Goal: Transaction & Acquisition: Purchase product/service

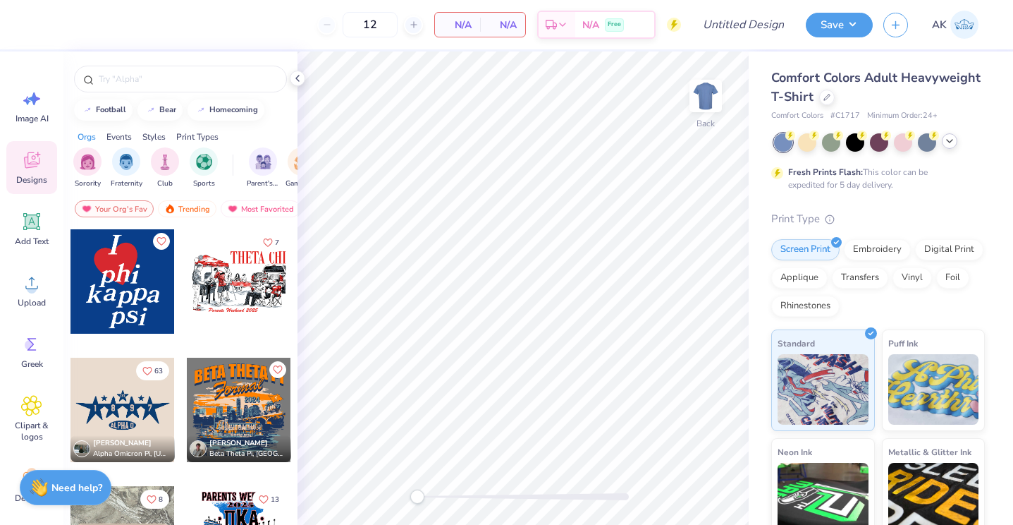
click at [946, 145] on icon at bounding box center [949, 140] width 11 height 11
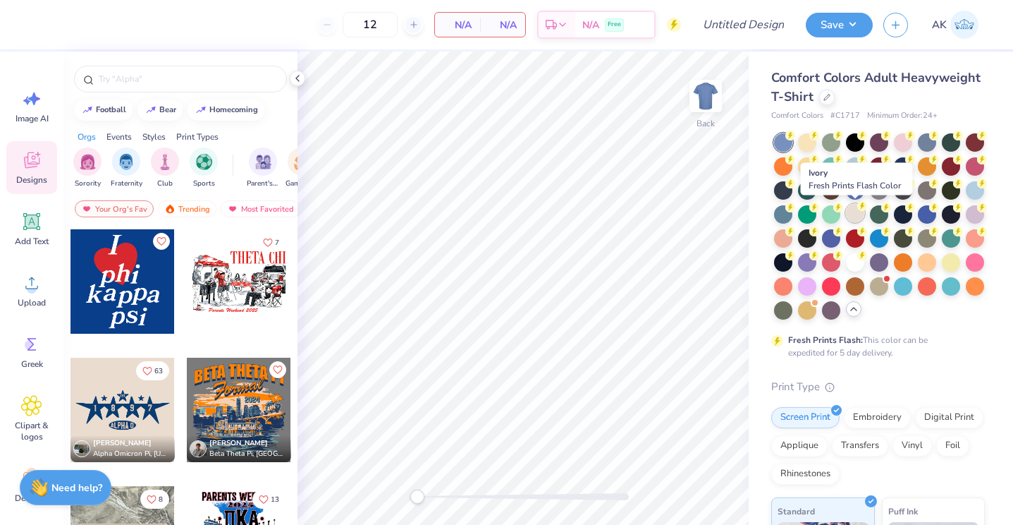
click at [858, 214] on div at bounding box center [855, 213] width 18 height 18
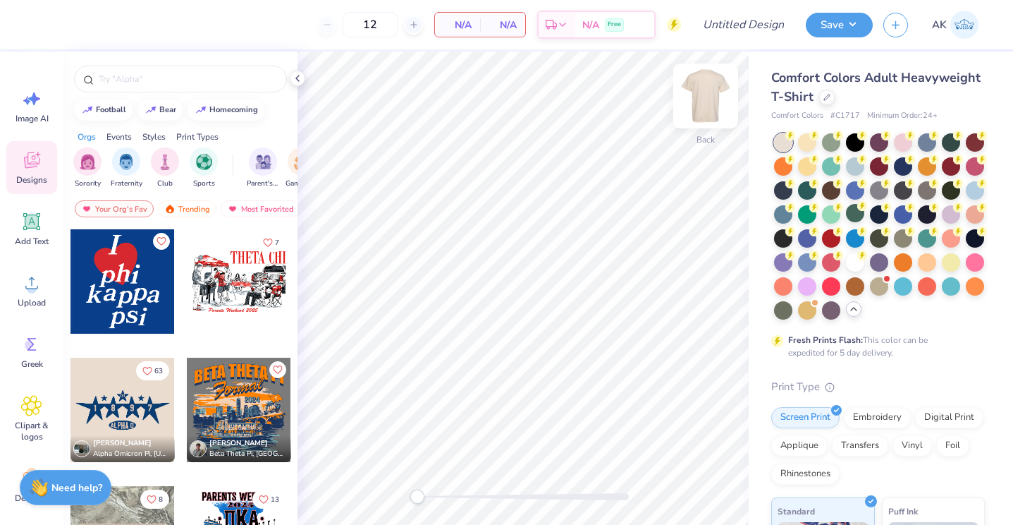
click at [709, 102] on img at bounding box center [706, 96] width 56 height 56
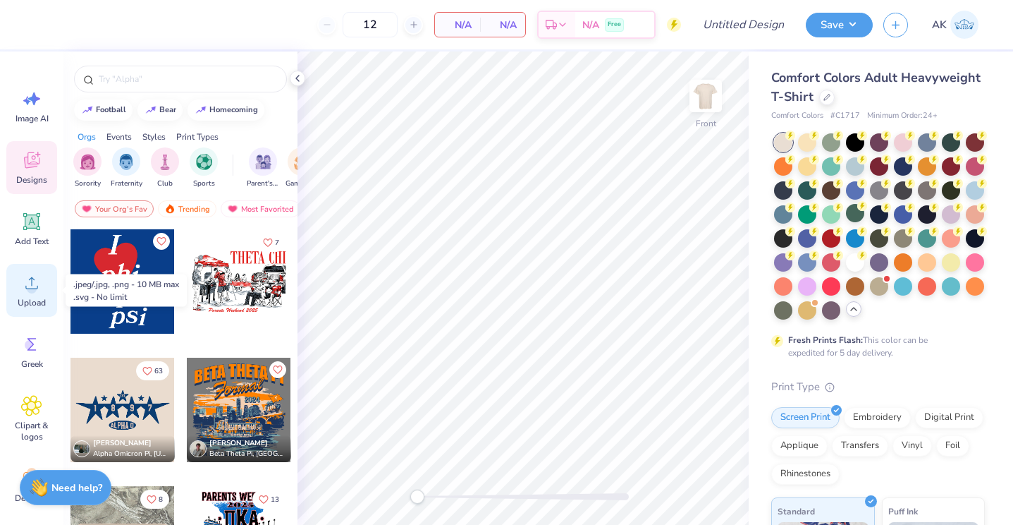
click at [35, 283] on icon at bounding box center [31, 282] width 21 height 21
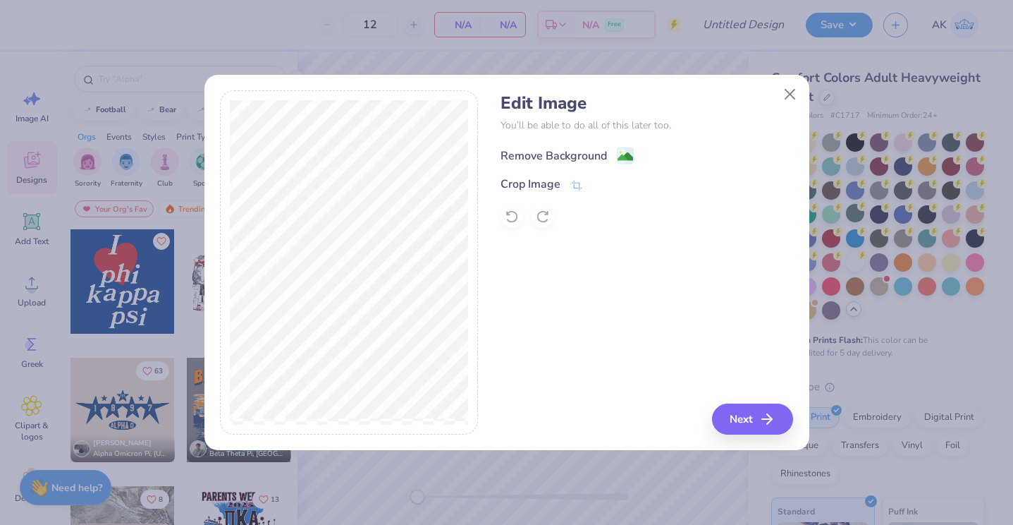
click at [568, 158] on div "Remove Background" at bounding box center [554, 155] width 106 height 17
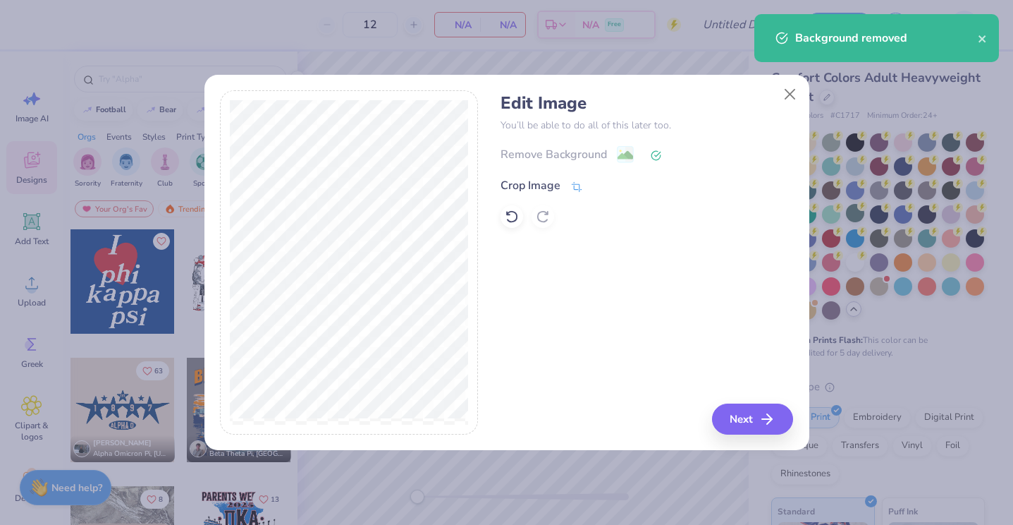
click at [554, 185] on div "Crop Image" at bounding box center [531, 185] width 60 height 17
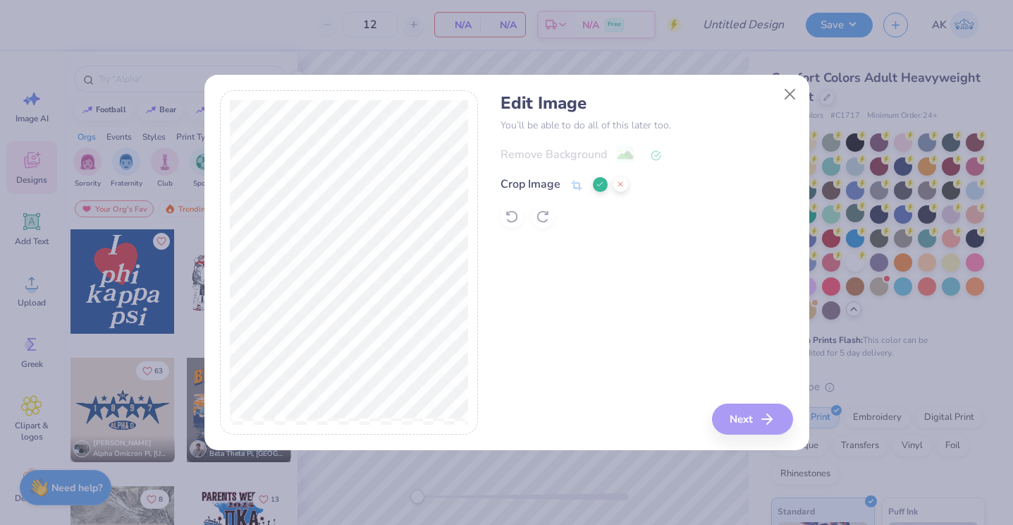
click at [599, 180] on icon at bounding box center [600, 184] width 8 height 8
click at [591, 148] on div "Remove Background" at bounding box center [554, 155] width 106 height 17
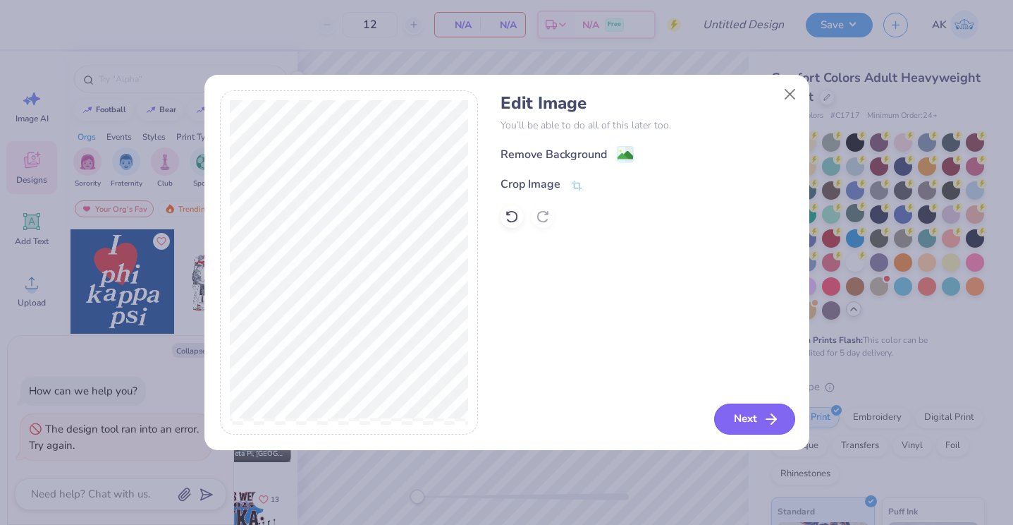
click at [747, 413] on button "Next" at bounding box center [754, 418] width 81 height 31
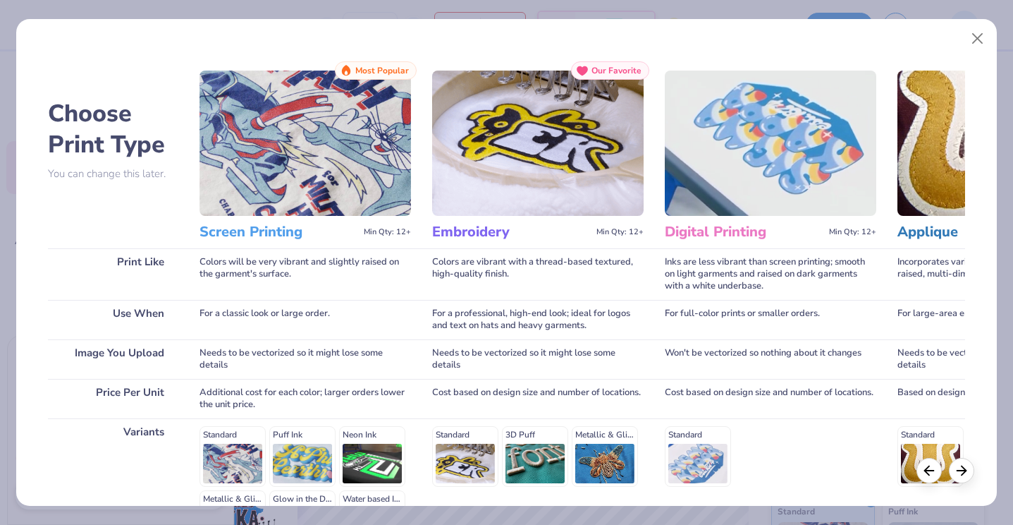
scroll to position [178, 0]
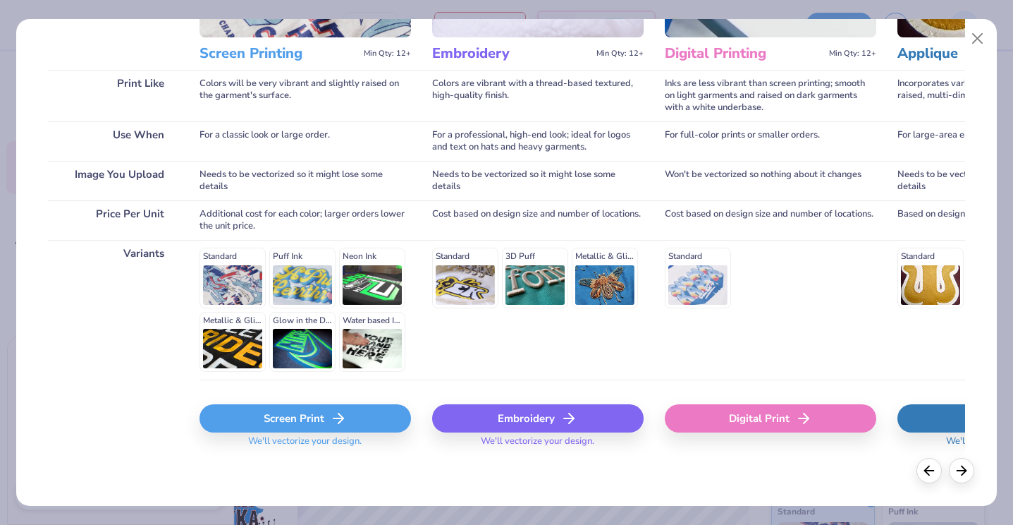
click at [288, 418] on div "Screen Print" at bounding box center [305, 418] width 211 height 28
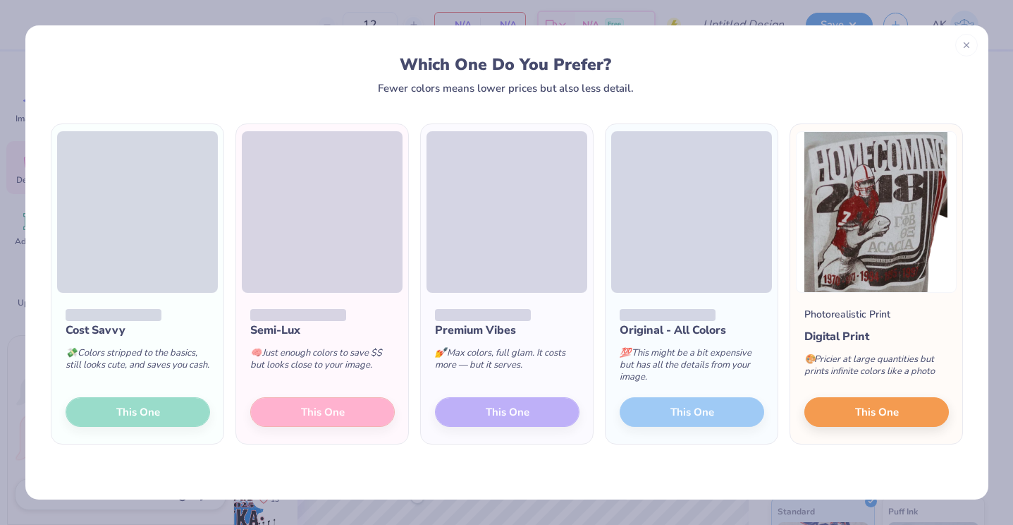
click at [309, 303] on div "Semi-Lux 🧠 Just enough colors to save $$ but looks close to your image. This One" at bounding box center [322, 368] width 172 height 151
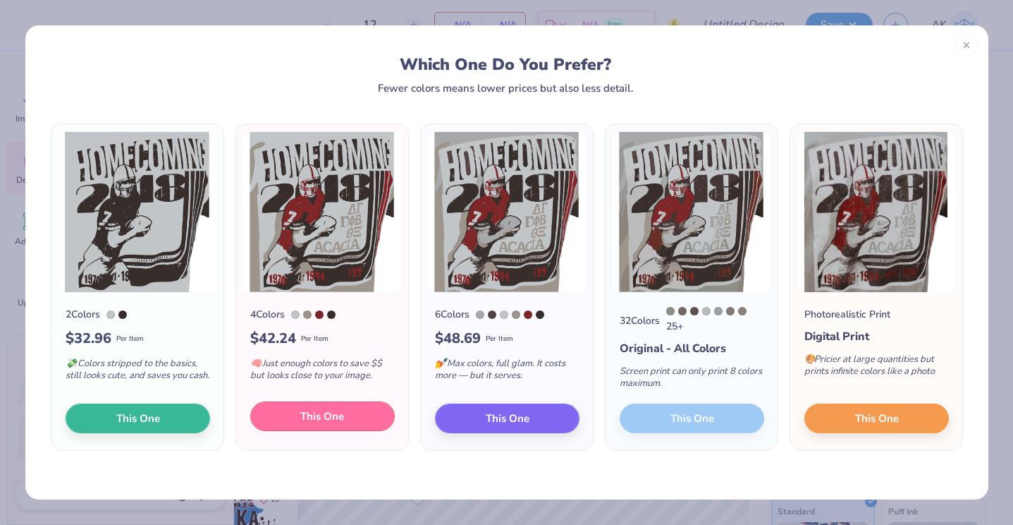
click at [340, 423] on span "This One" at bounding box center [322, 416] width 44 height 16
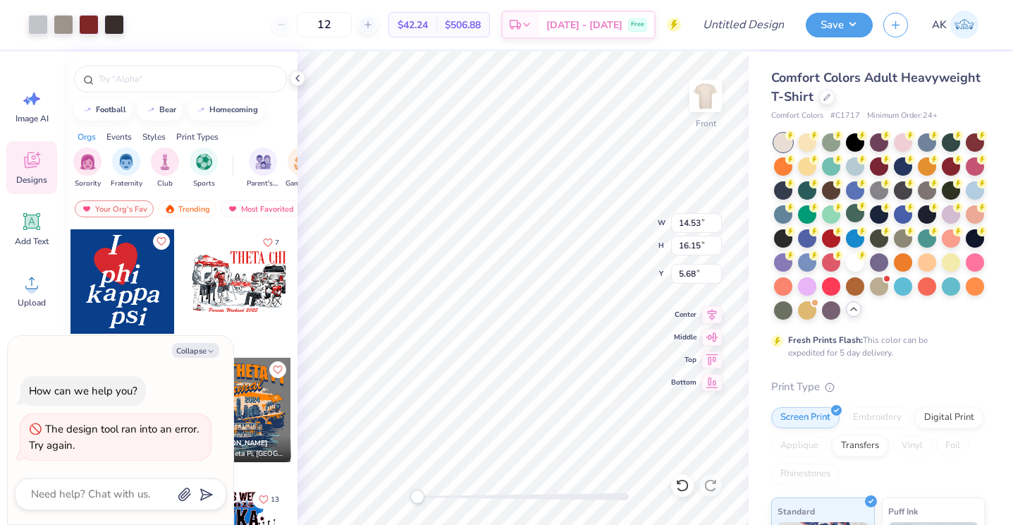
click at [415, 115] on div at bounding box center [506, 262] width 1013 height 525
click at [701, 104] on img at bounding box center [706, 96] width 56 height 56
click at [701, 104] on img at bounding box center [706, 96] width 28 height 28
type textarea "x"
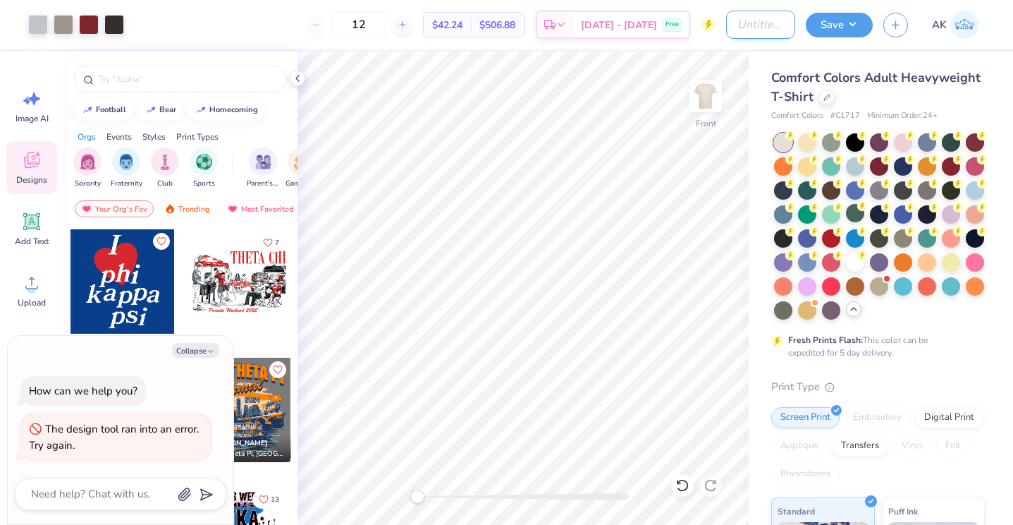
click at [751, 24] on input "Design Title" at bounding box center [760, 25] width 69 height 28
type input "P"
type textarea "x"
type input "Pi"
type textarea "x"
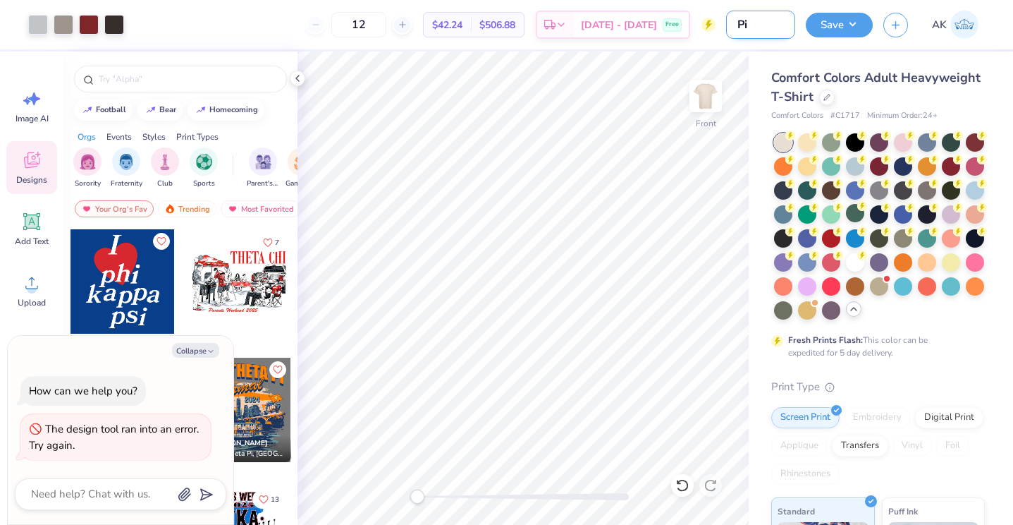
type input "Pik"
type textarea "x"
type input "Pike"
type textarea "x"
type input "Pike"
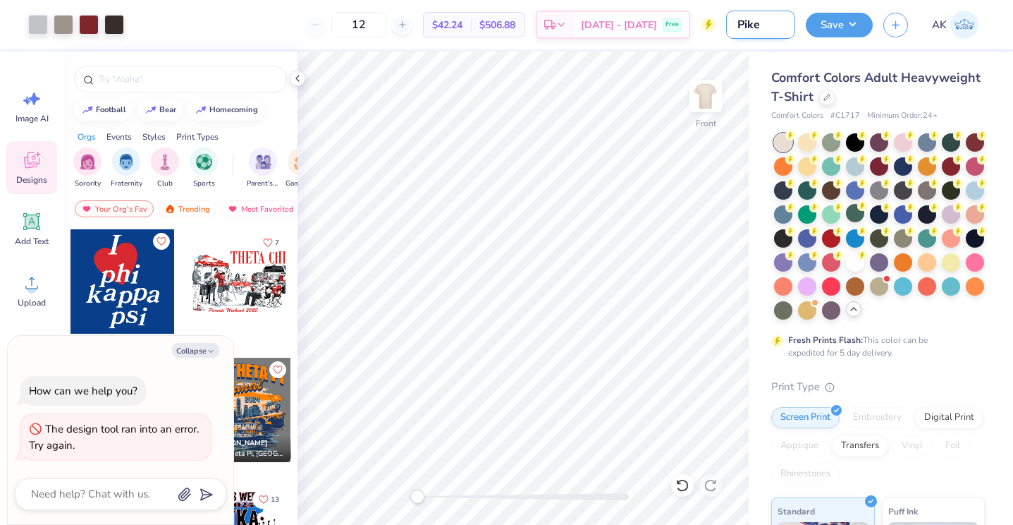
type textarea "x"
type input "Pike h"
type textarea "x"
type input "Pike ho"
type textarea "x"
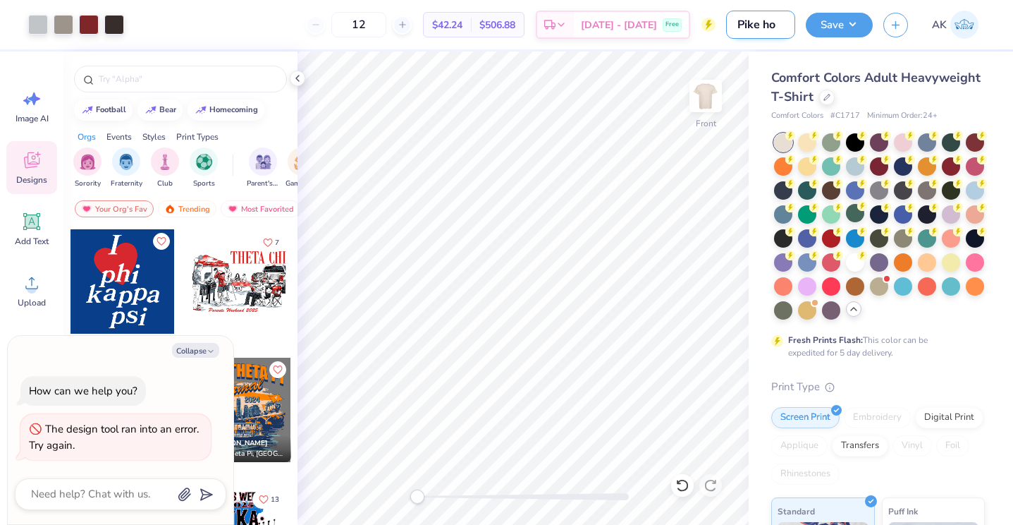
type input "Pike hoc"
type textarea "x"
type input "Pike hoco"
type textarea "x"
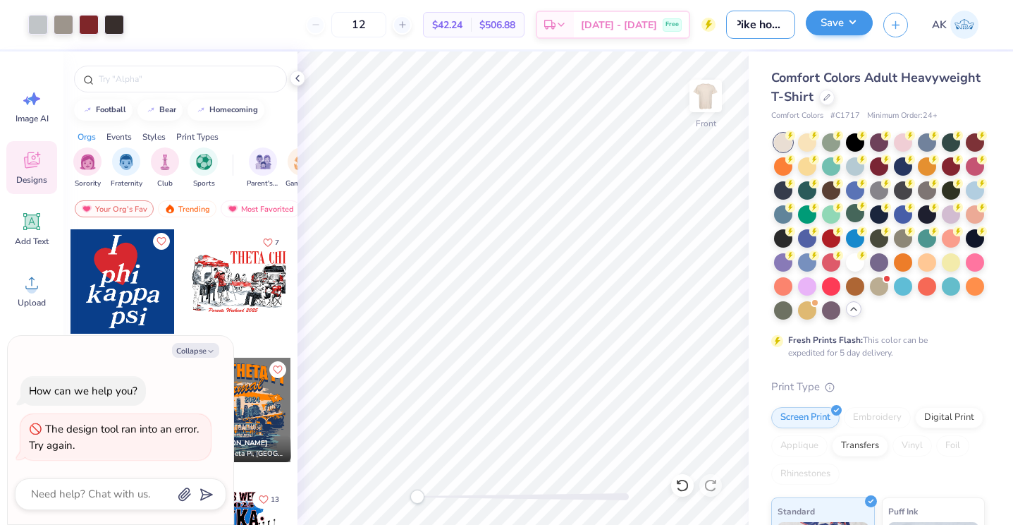
type input "Pike hoco"
click at [830, 20] on button "Save" at bounding box center [839, 23] width 67 height 25
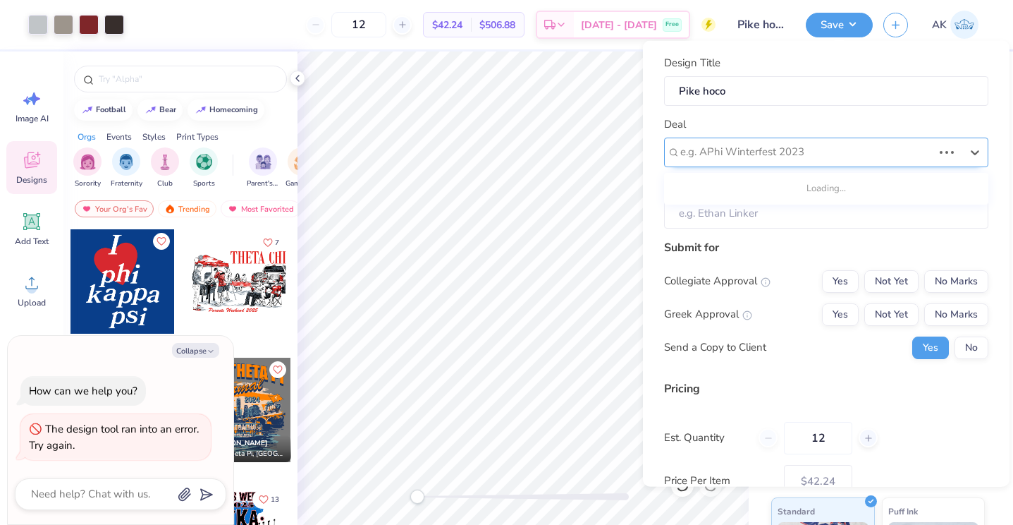
click at [782, 150] on div at bounding box center [806, 151] width 252 height 19
click at [753, 157] on div at bounding box center [806, 151] width 252 height 19
click at [754, 157] on div at bounding box center [806, 151] width 252 height 19
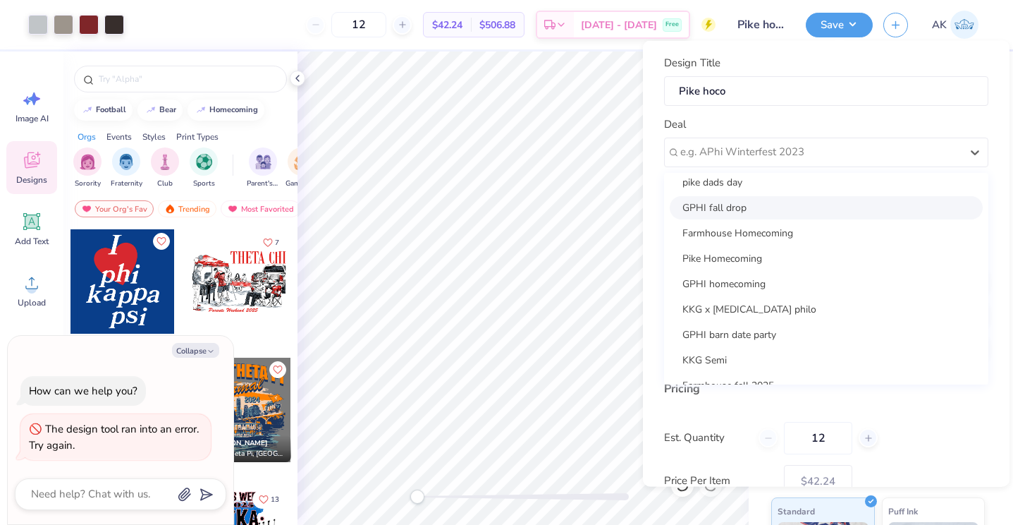
scroll to position [195, 0]
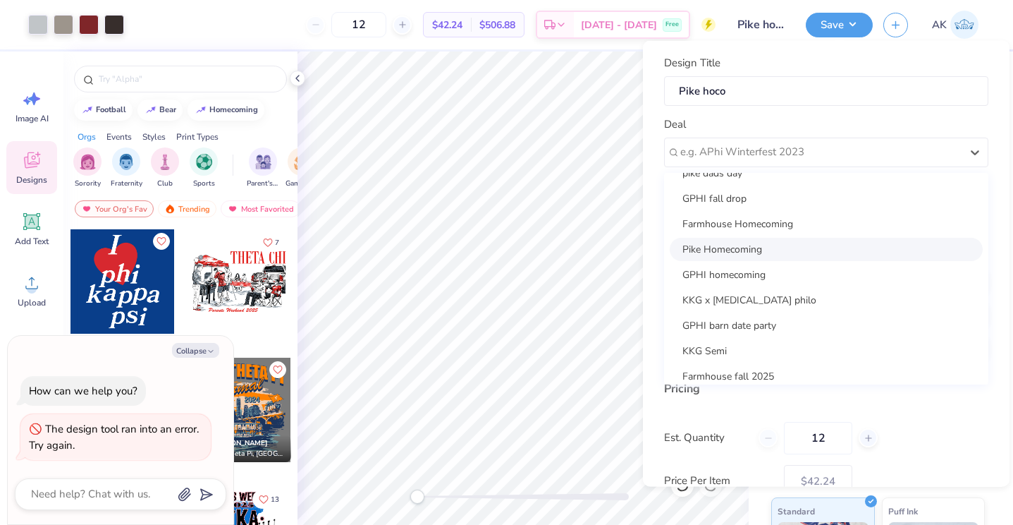
click at [760, 240] on div "Pike Homecoming" at bounding box center [826, 248] width 313 height 23
type textarea "x"
type input "[PERSON_NAME]"
type input "– –"
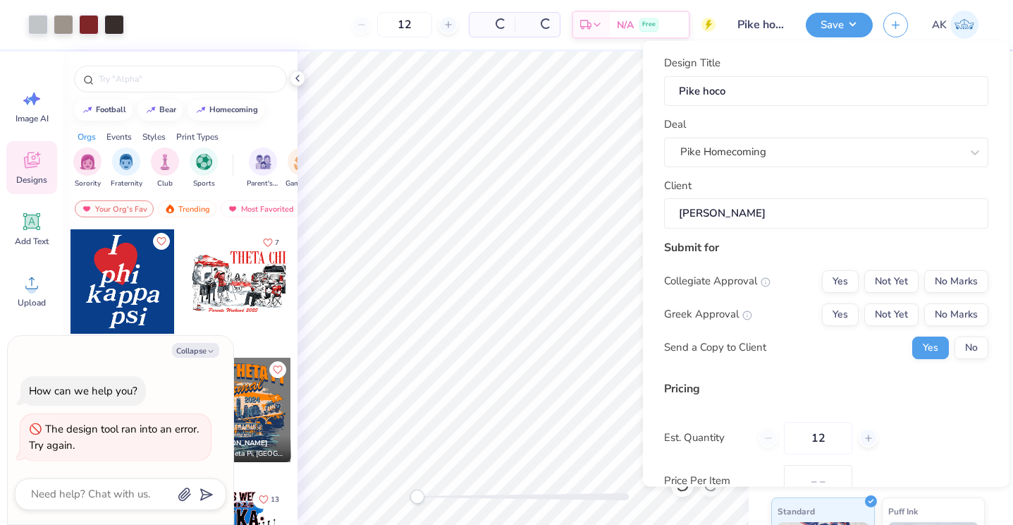
type textarea "x"
type input "$64.28"
click at [950, 288] on button "No Marks" at bounding box center [956, 280] width 64 height 23
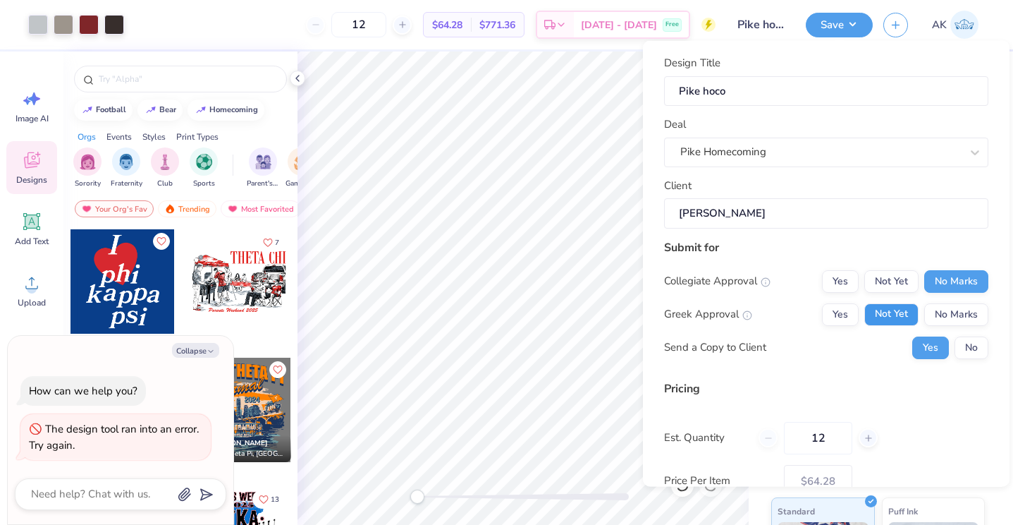
click at [904, 313] on button "Not Yet" at bounding box center [891, 313] width 54 height 23
type textarea "x"
type input "– –"
type textarea "x"
type input "$50.09"
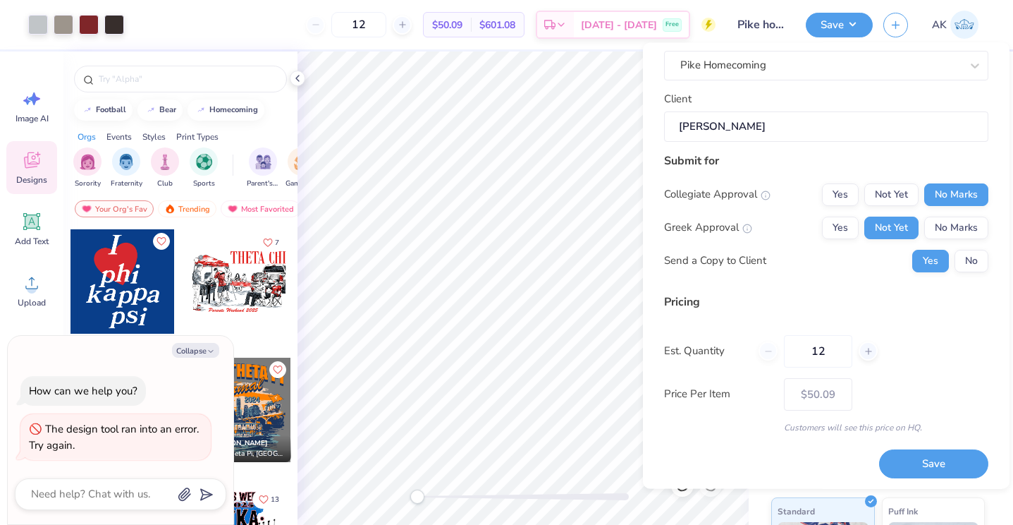
scroll to position [92, 0]
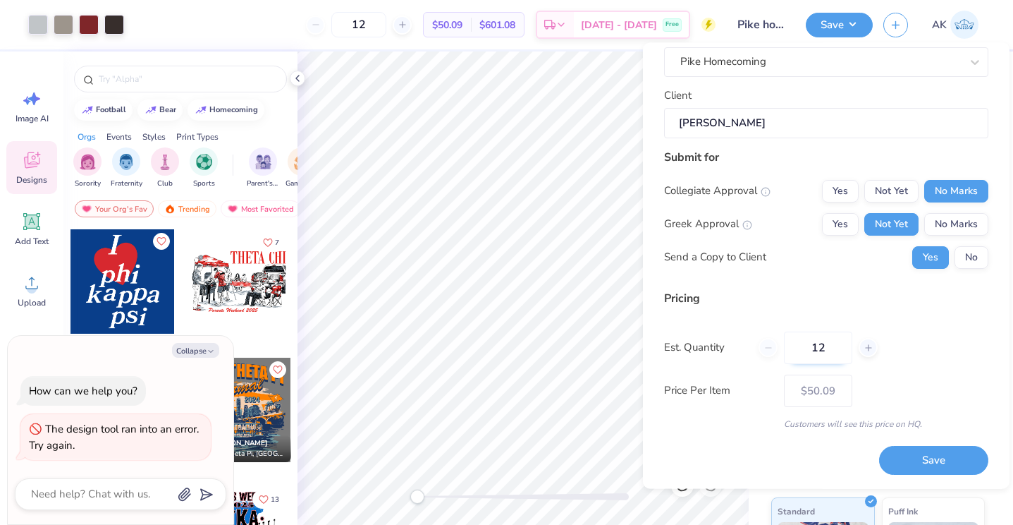
click at [831, 348] on input "12" at bounding box center [818, 347] width 68 height 32
type input "1"
type textarea "x"
type input "0"
type textarea "x"
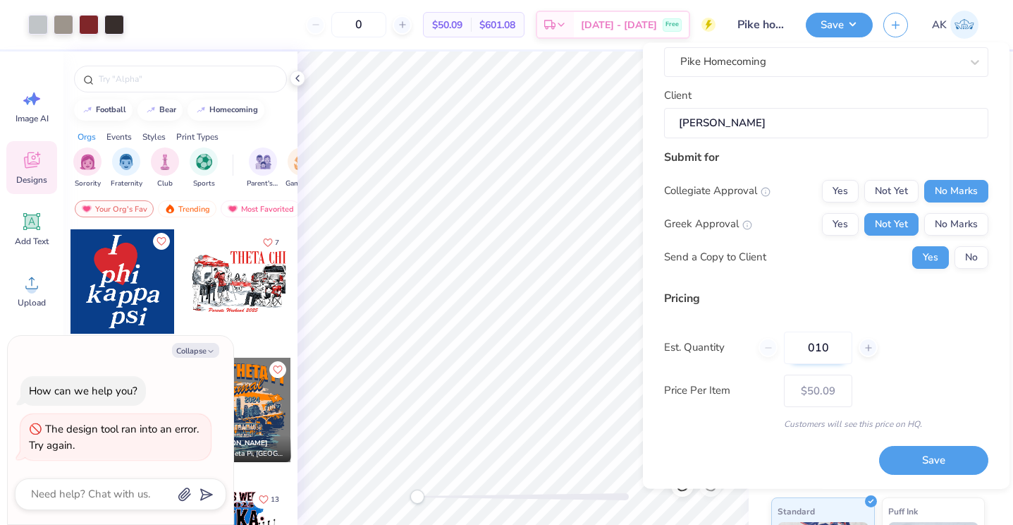
type input "0100"
type textarea "x"
type input "100"
type textarea "x"
type input "– –"
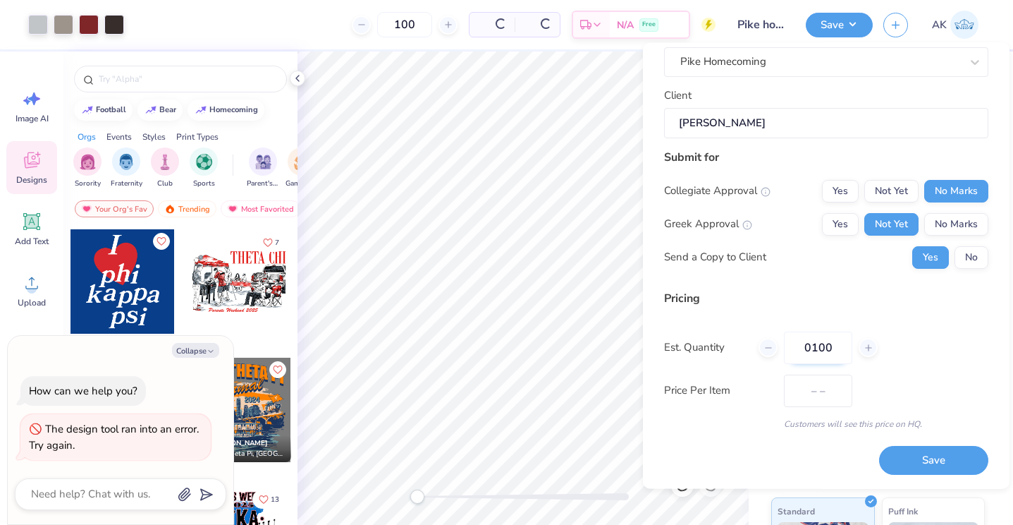
type textarea "x"
type input "$21.70"
type input "0100"
click at [915, 467] on button "Save" at bounding box center [933, 460] width 109 height 29
type textarea "x"
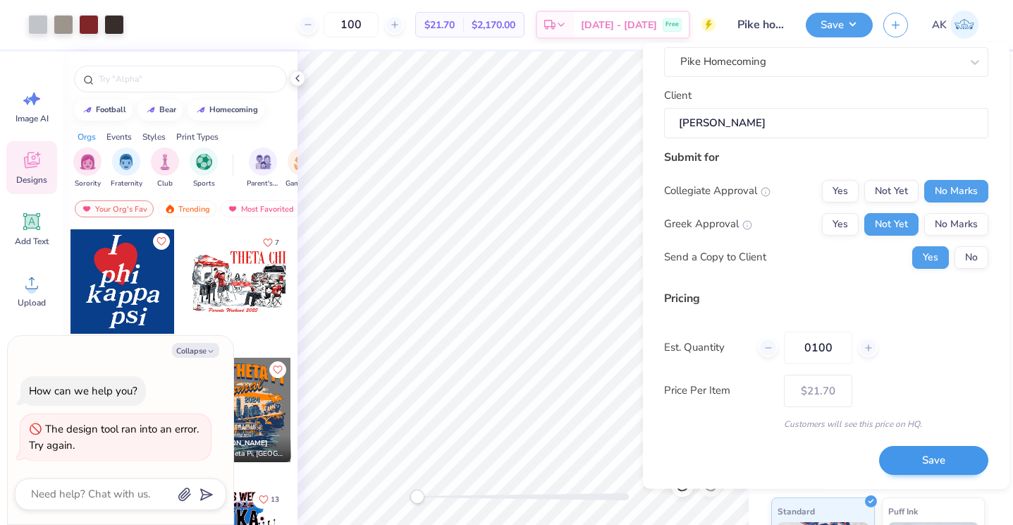
type input "– –"
type textarea "x"
type input "$21.70"
type textarea "x"
type input "– –"
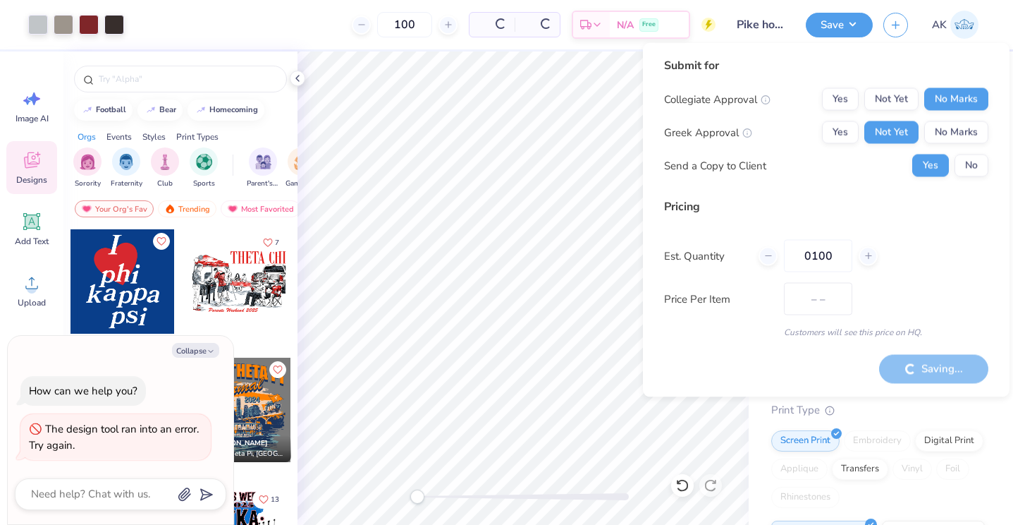
type textarea "x"
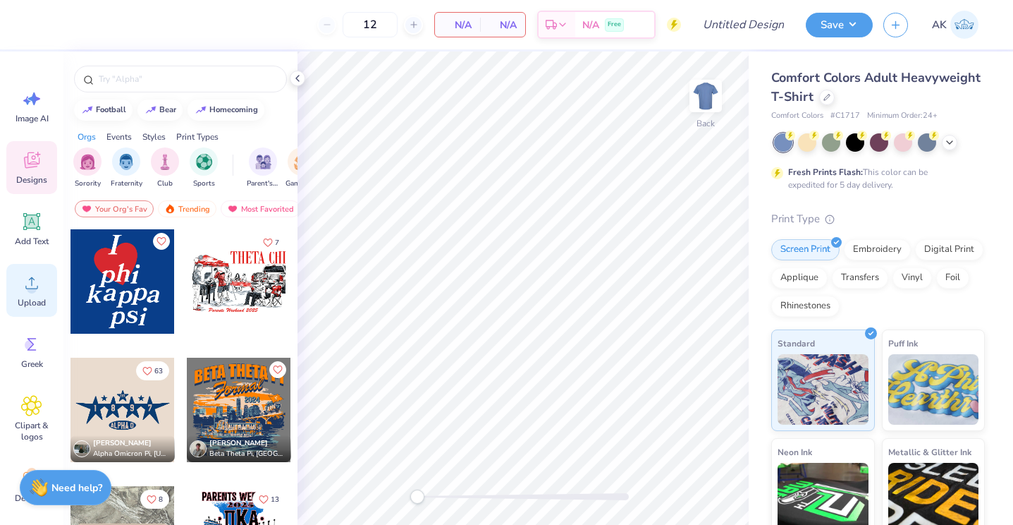
click at [23, 273] on icon at bounding box center [31, 282] width 21 height 21
click at [33, 276] on icon at bounding box center [31, 282] width 21 height 21
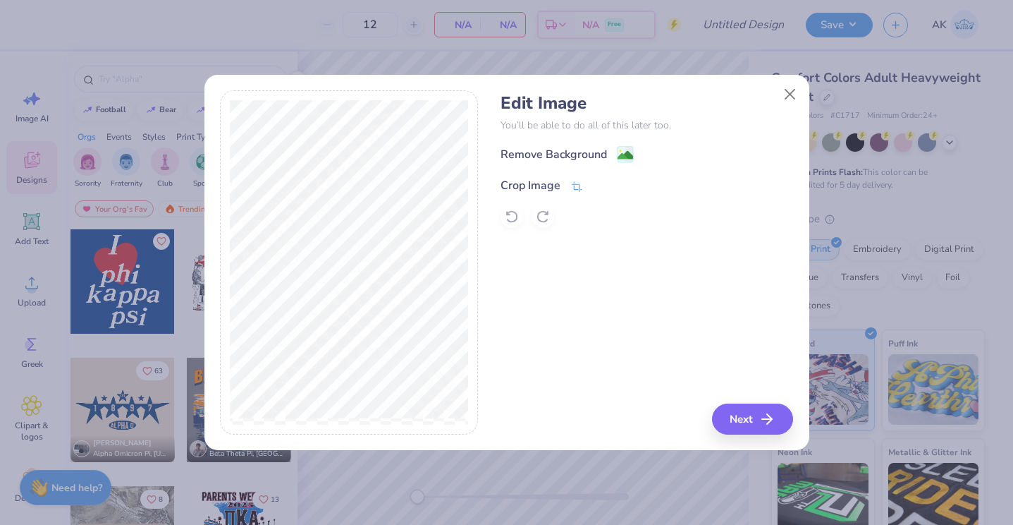
click at [548, 180] on div "Crop Image" at bounding box center [531, 185] width 60 height 17
click at [602, 183] on icon at bounding box center [600, 184] width 8 height 8
click at [583, 155] on div "Remove Background" at bounding box center [554, 155] width 106 height 17
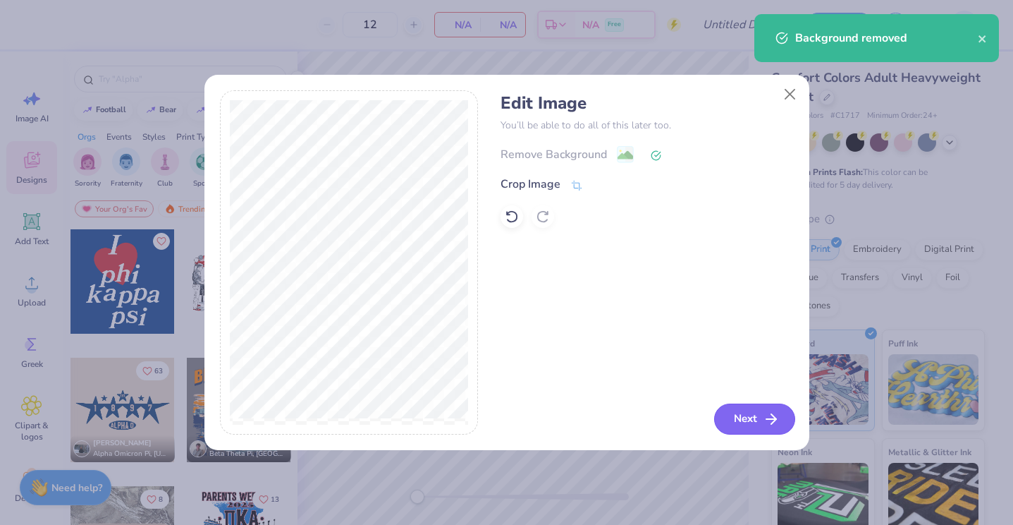
click at [740, 416] on button "Next" at bounding box center [754, 418] width 81 height 31
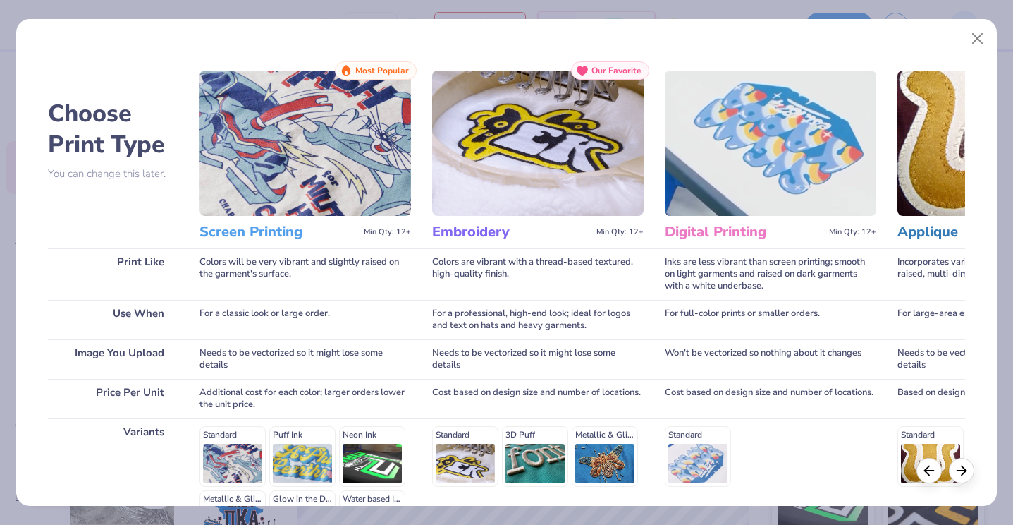
scroll to position [178, 0]
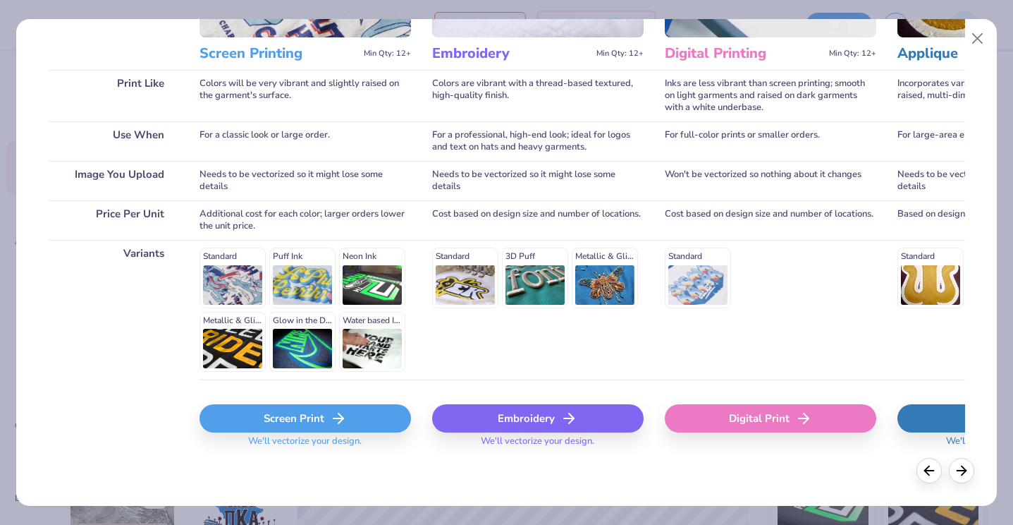
click at [316, 414] on div "Screen Print" at bounding box center [305, 418] width 211 height 28
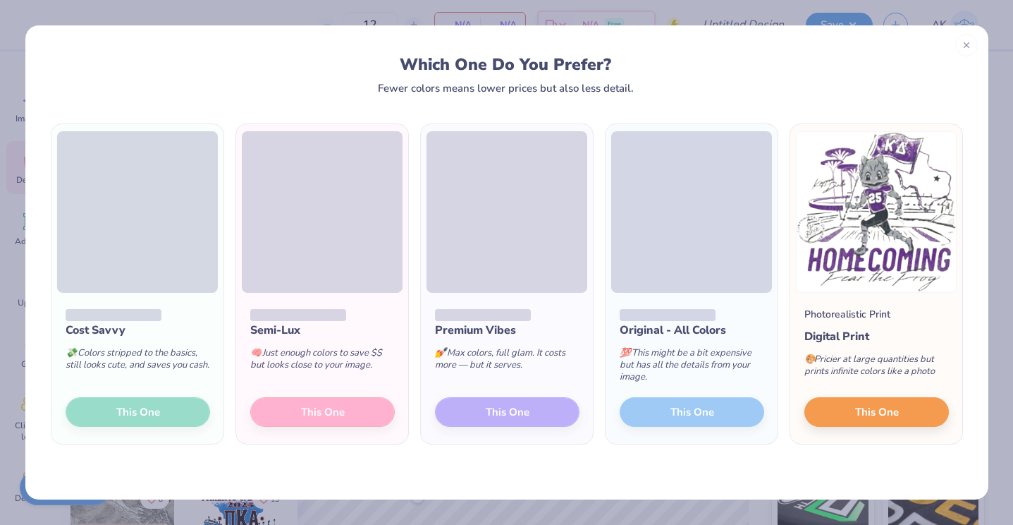
click at [304, 231] on span at bounding box center [322, 211] width 161 height 161
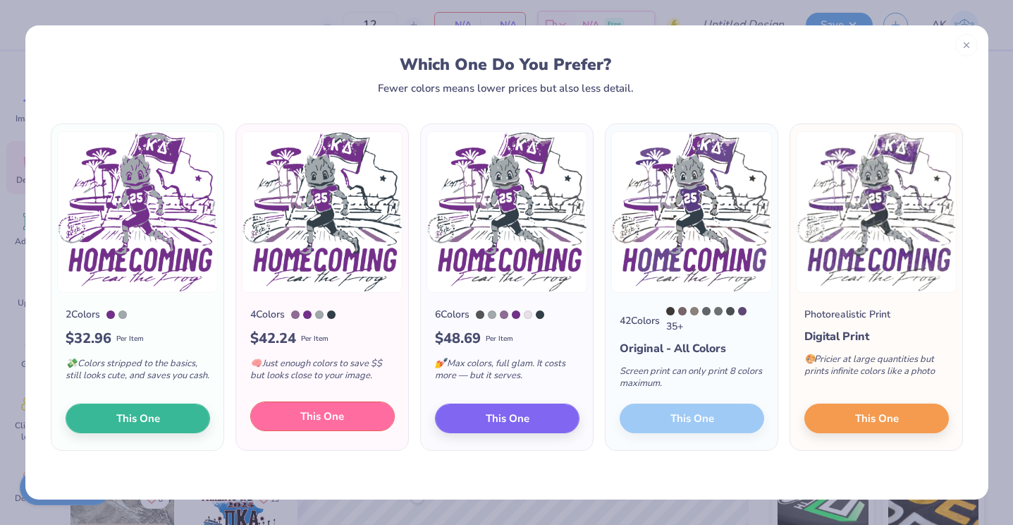
click at [352, 420] on button "This One" at bounding box center [322, 416] width 145 height 30
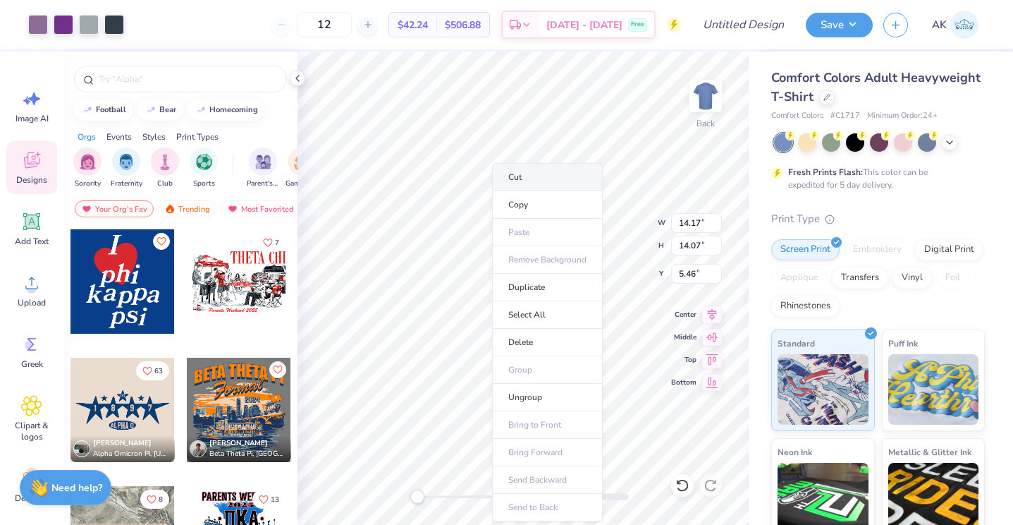
click at [518, 180] on li "Cut" at bounding box center [547, 177] width 111 height 28
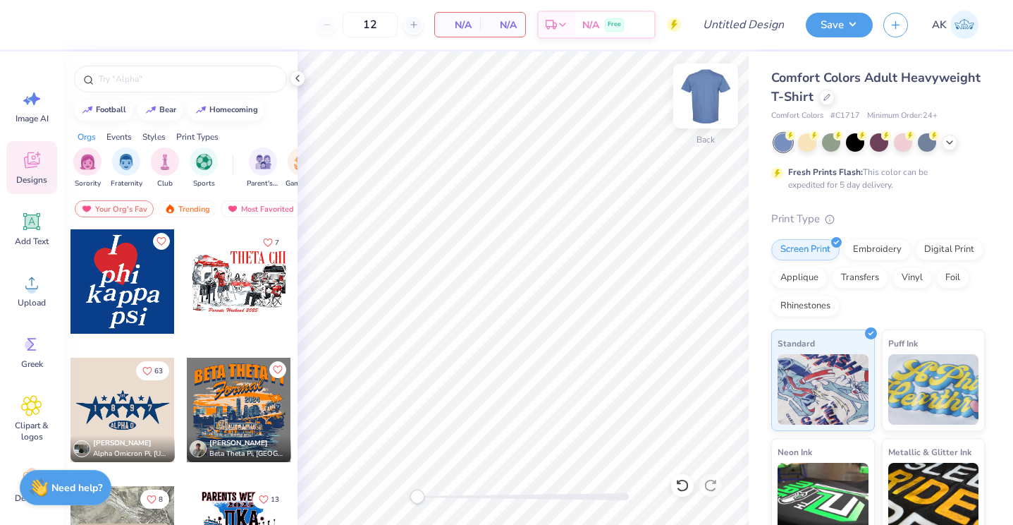
click at [700, 103] on img at bounding box center [706, 96] width 56 height 56
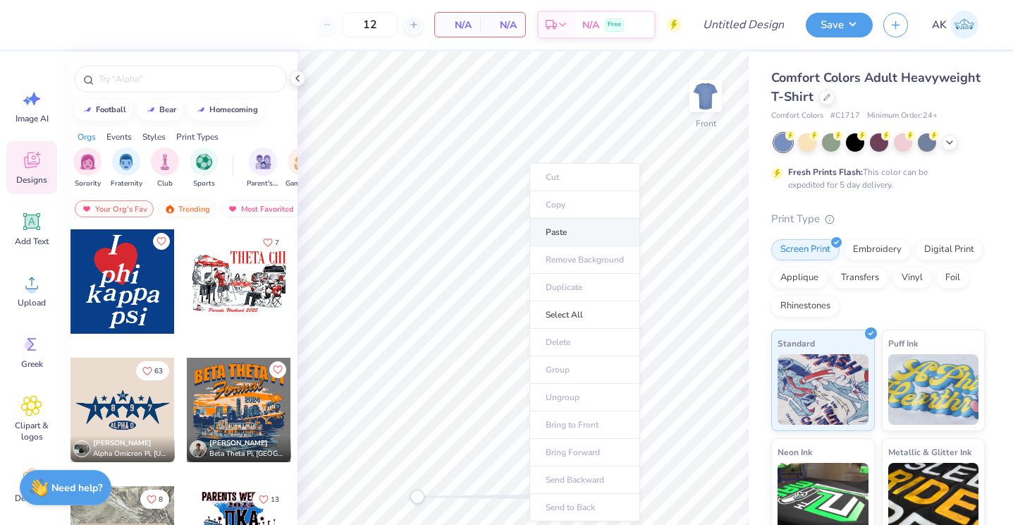
click at [552, 229] on li "Paste" at bounding box center [584, 232] width 111 height 27
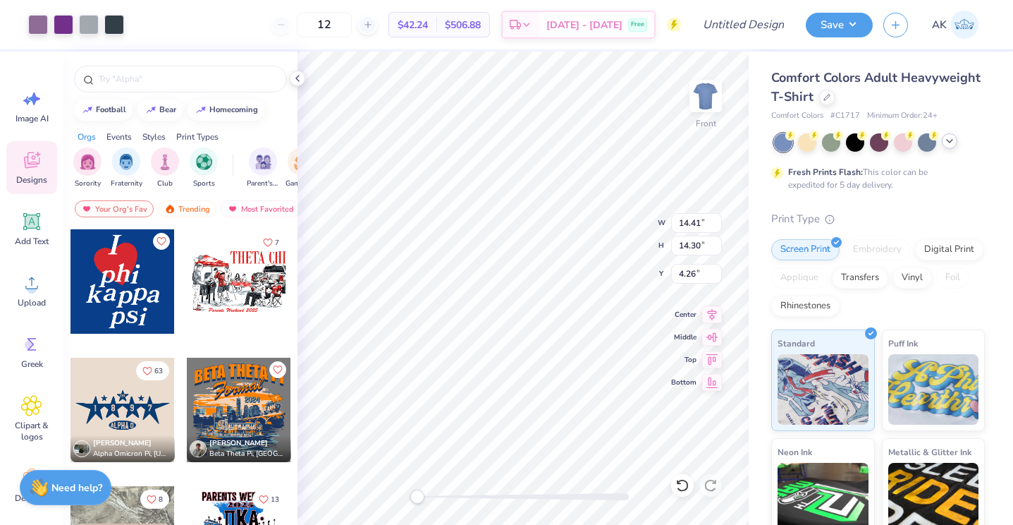
click at [957, 140] on div at bounding box center [950, 141] width 16 height 16
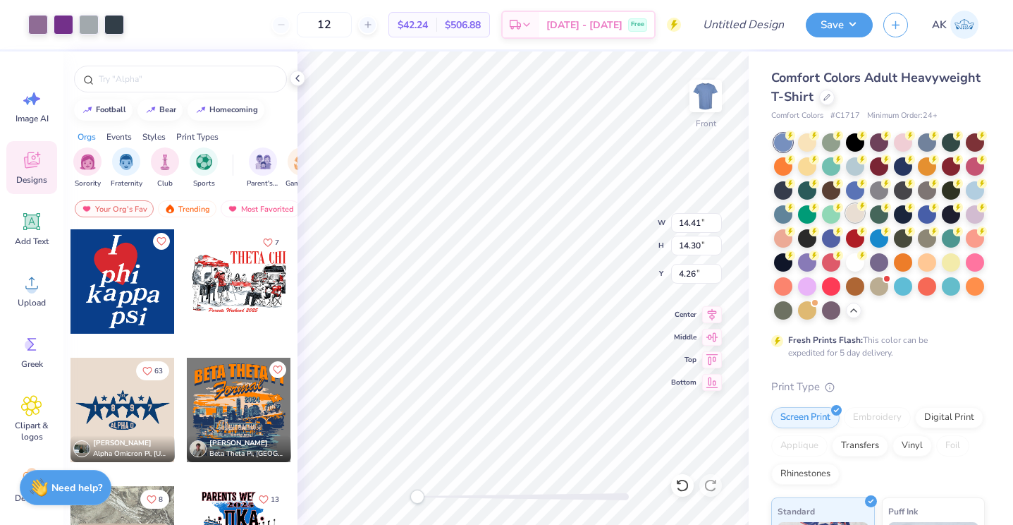
click at [854, 216] on div at bounding box center [855, 213] width 18 height 18
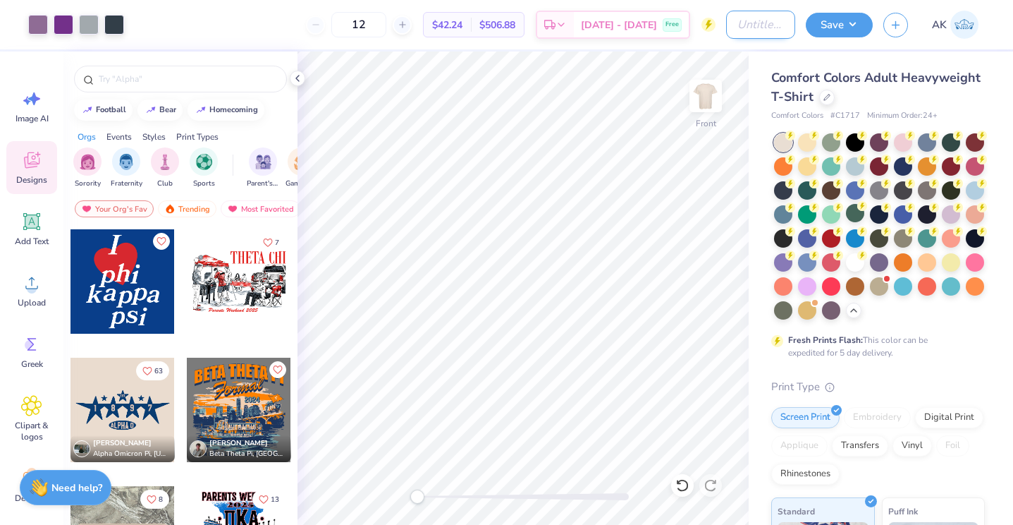
click at [738, 22] on input "Design Title" at bounding box center [760, 25] width 69 height 28
type input "Pike hoco"
click at [836, 29] on button "Save" at bounding box center [839, 23] width 67 height 25
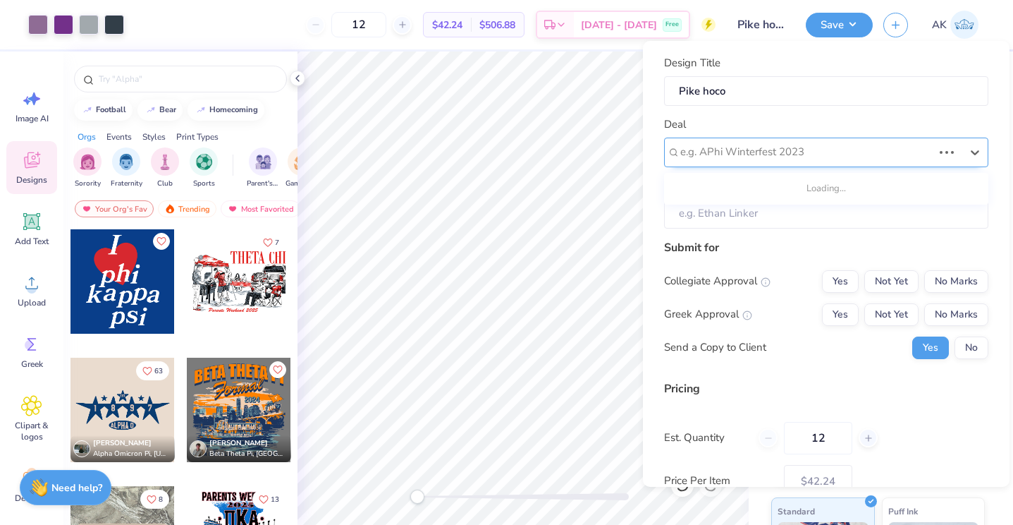
click at [776, 142] on div at bounding box center [806, 151] width 252 height 19
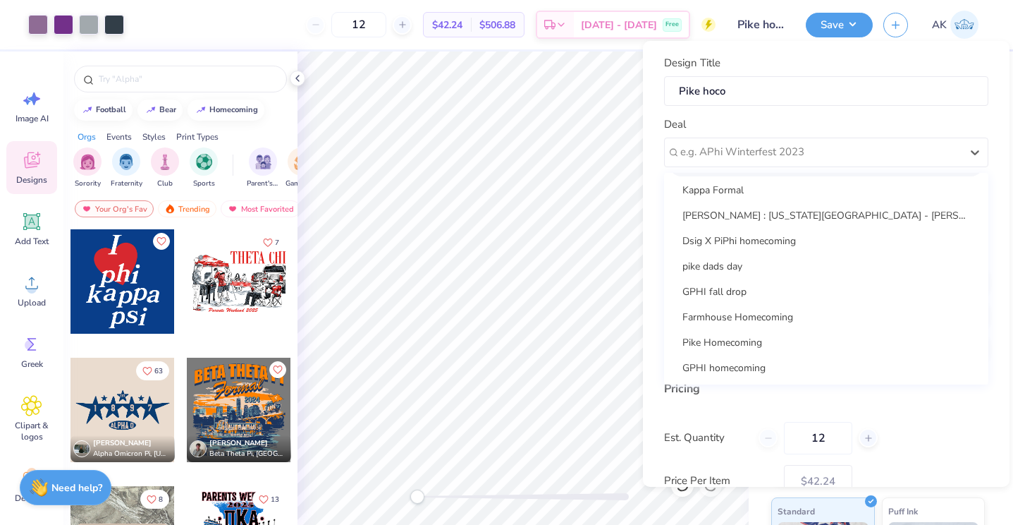
scroll to position [105, 0]
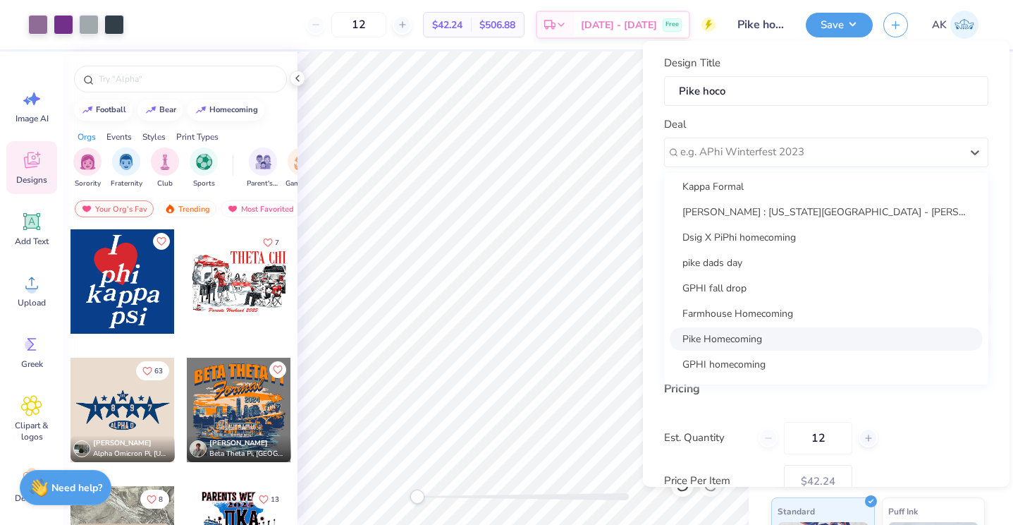
click at [744, 341] on div "Pike Homecoming" at bounding box center [826, 338] width 313 height 23
type input "[PERSON_NAME]"
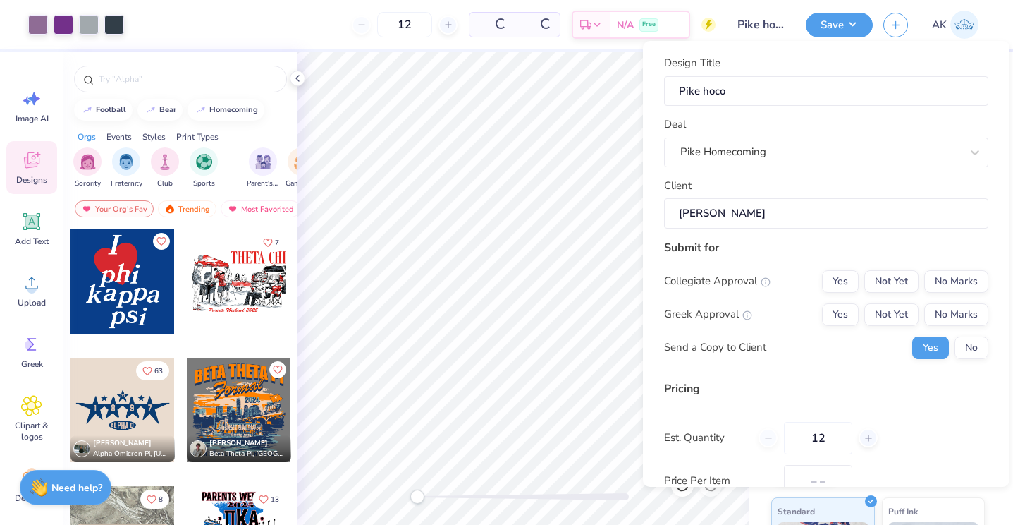
type input "$64.28"
click at [894, 283] on button "Not Yet" at bounding box center [891, 281] width 54 height 23
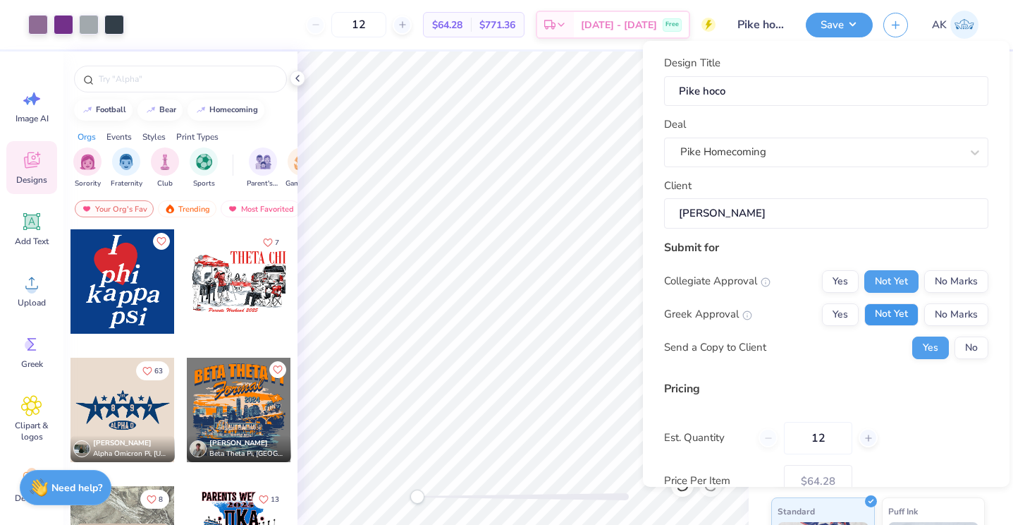
click at [894, 305] on button "Not Yet" at bounding box center [891, 314] width 54 height 23
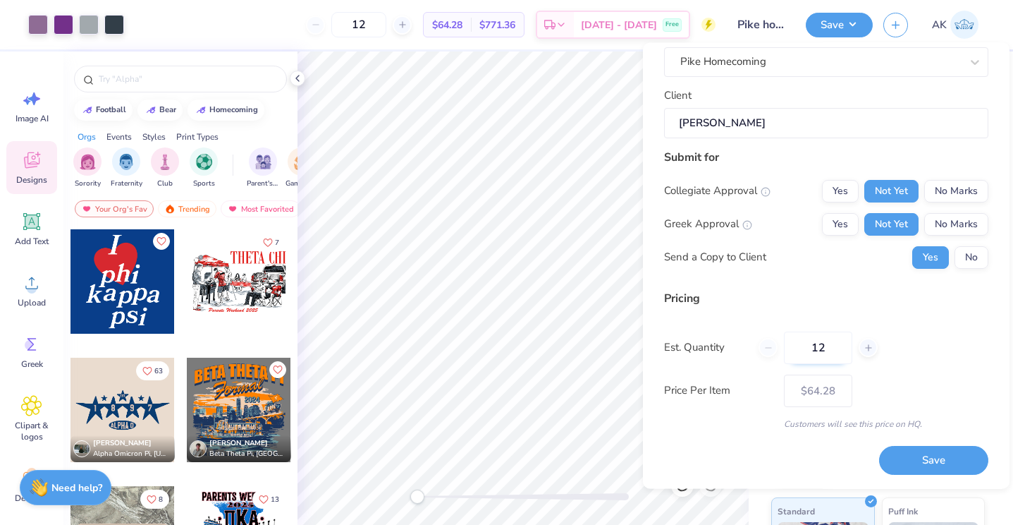
click at [821, 352] on input "12" at bounding box center [818, 347] width 68 height 32
type input "1"
type input "100"
type input "$27.85"
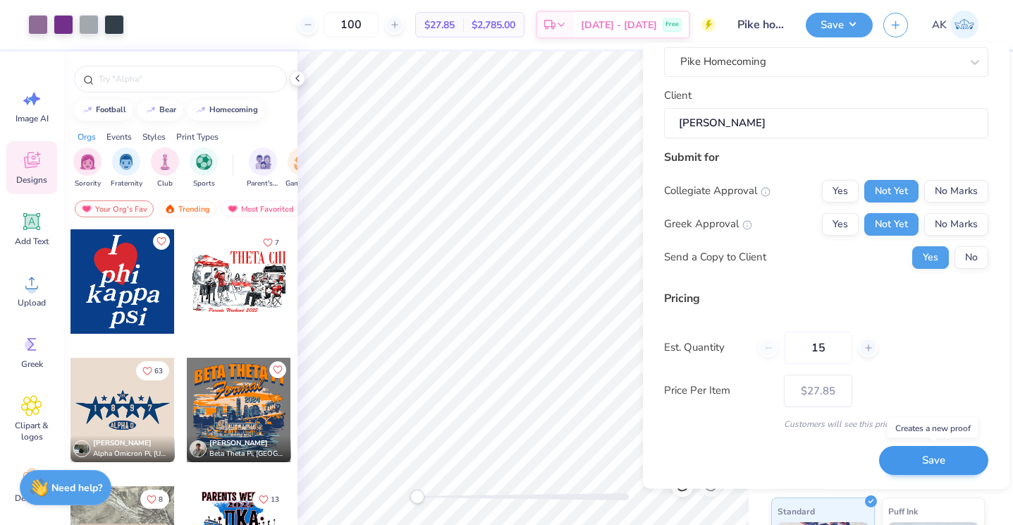
type input "150"
type input "$25.77"
type input "1"
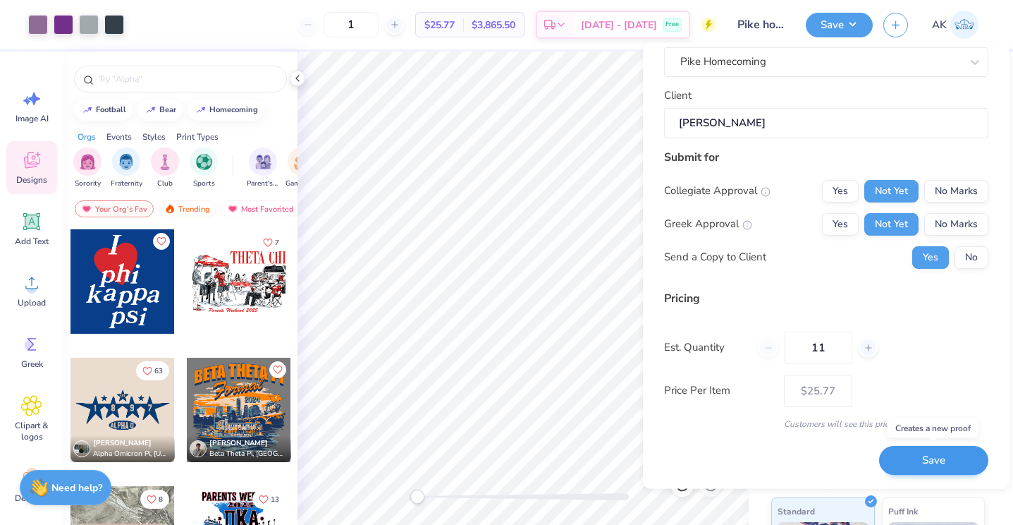
type input "112"
type input "$27.63"
type input "1"
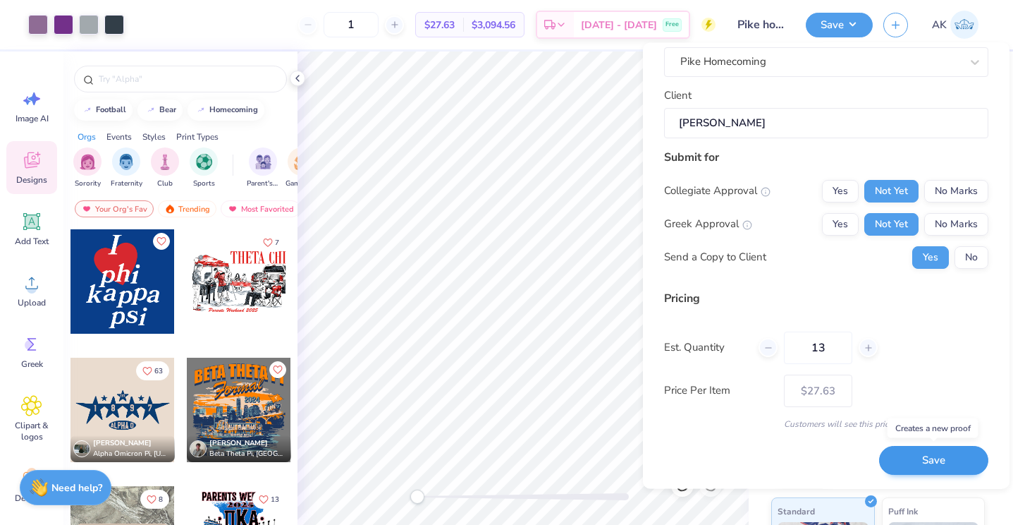
type input "130"
type input "$27.38"
type input "1"
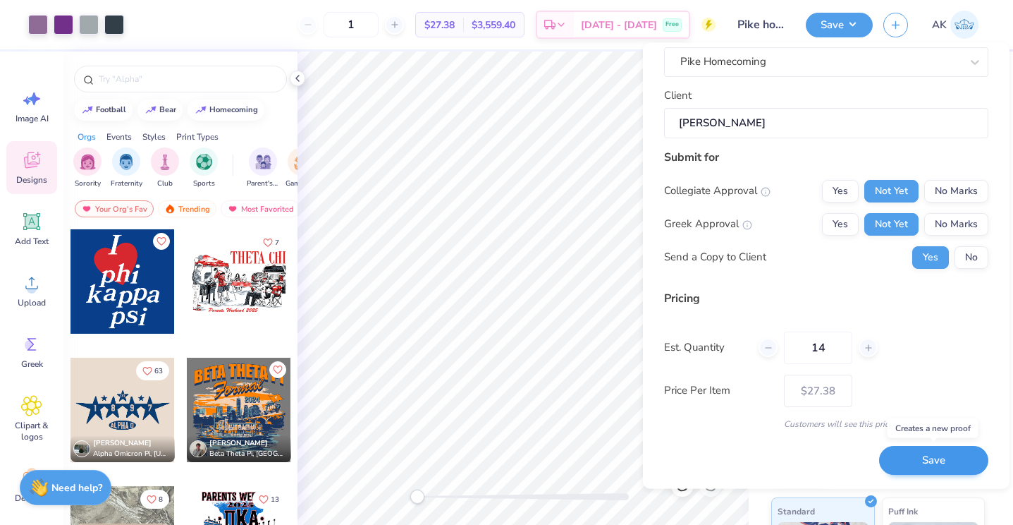
type input "140"
type input "$27.27"
type input "1"
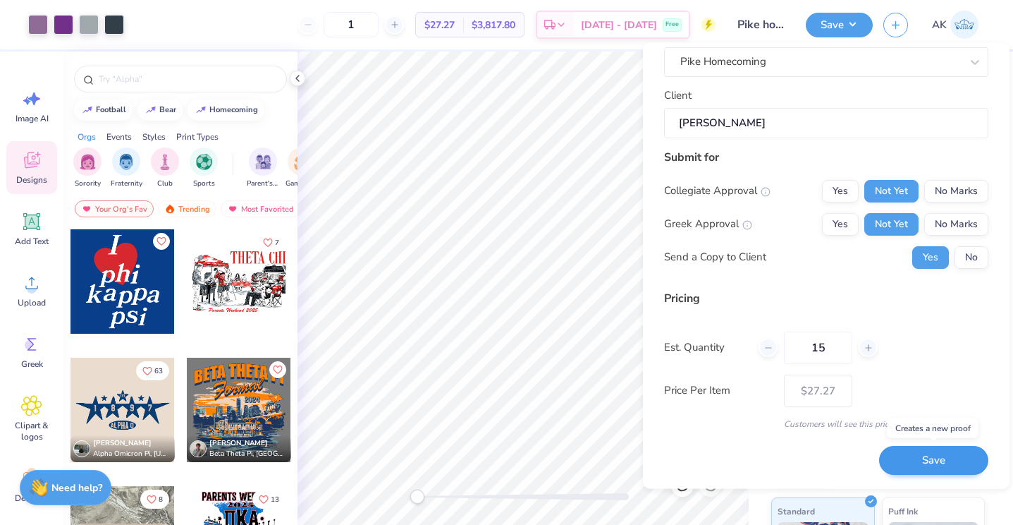
type input "150"
type input "$25.77"
type input "150"
click at [941, 460] on button "Save" at bounding box center [933, 460] width 109 height 29
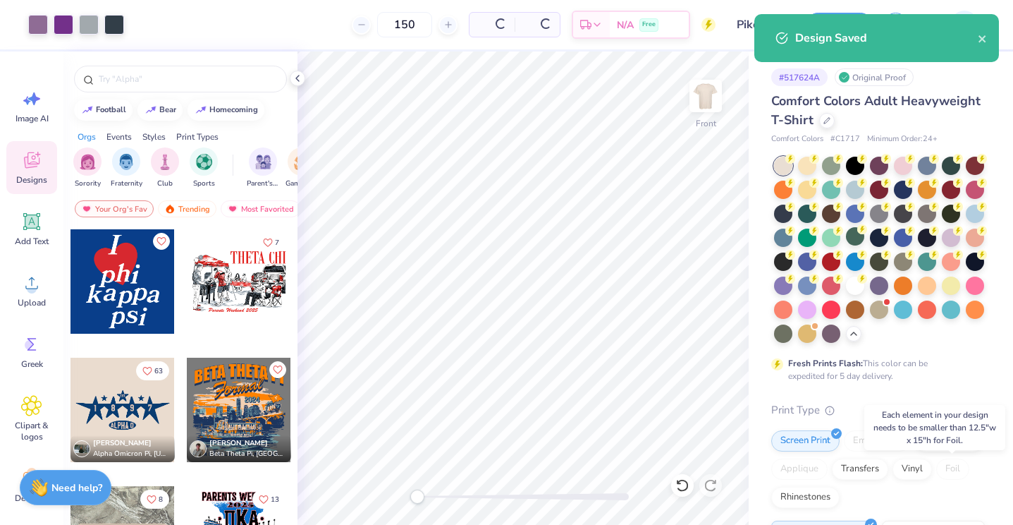
type input "$16.94"
